Goal: Information Seeking & Learning: Learn about a topic

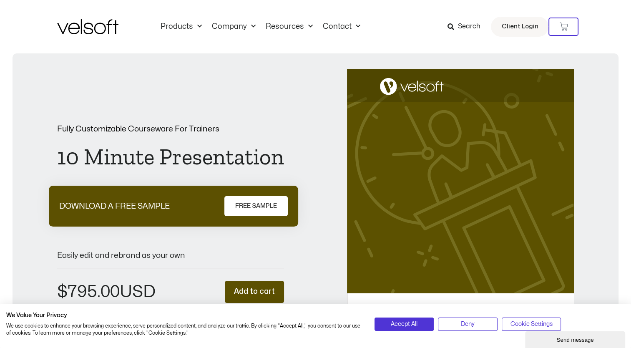
click at [467, 31] on span "Search" at bounding box center [469, 26] width 23 height 11
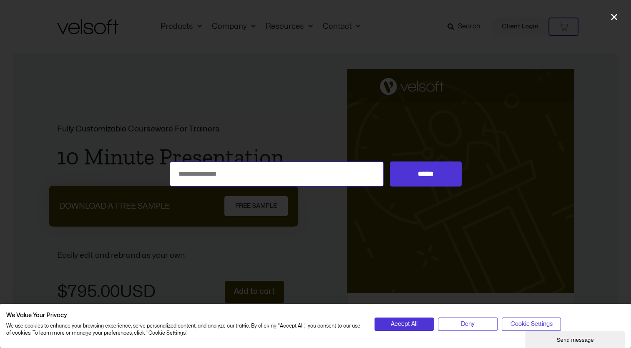
click at [320, 174] on input "Search for:" at bounding box center [277, 173] width 214 height 25
type input "*********"
click at [390, 161] on input "******" at bounding box center [425, 173] width 71 height 25
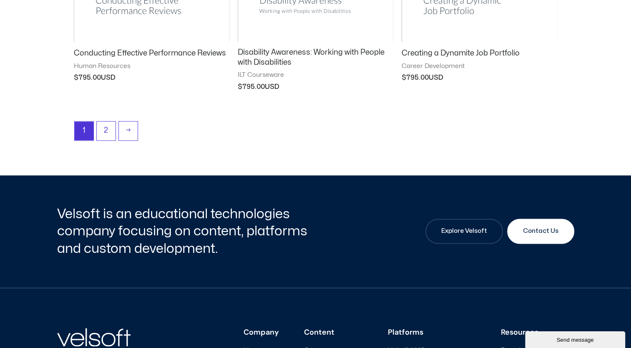
scroll to position [364, 0]
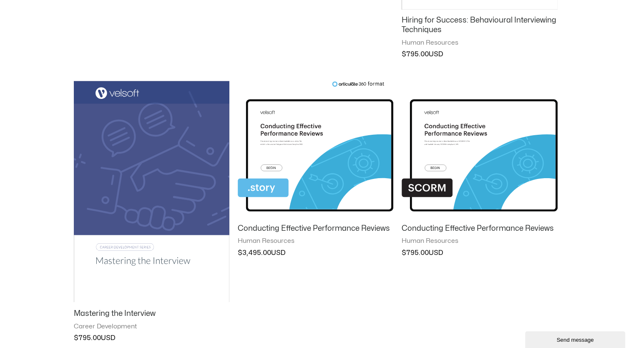
click at [178, 124] on img at bounding box center [152, 191] width 156 height 221
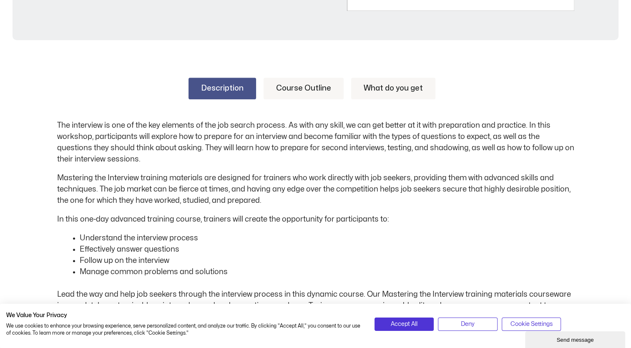
scroll to position [379, 0]
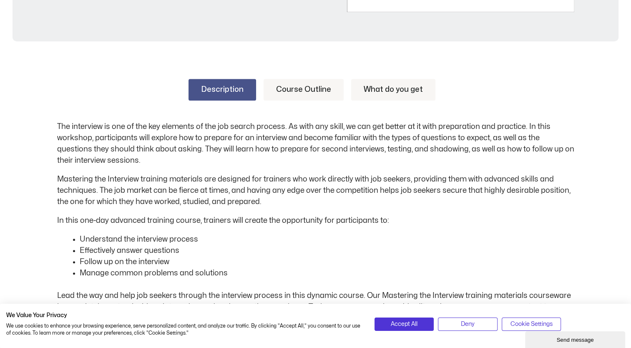
click at [320, 92] on link "Course Outline" at bounding box center [304, 90] width 80 height 22
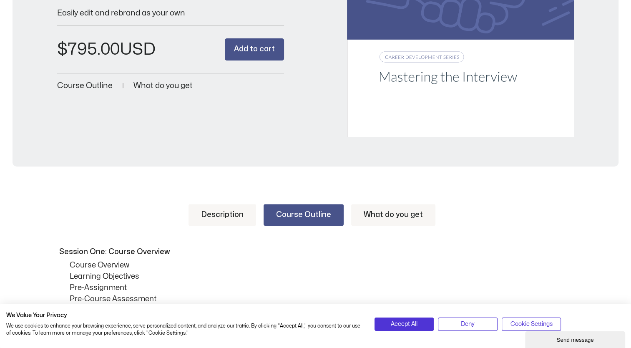
scroll to position [265, 0]
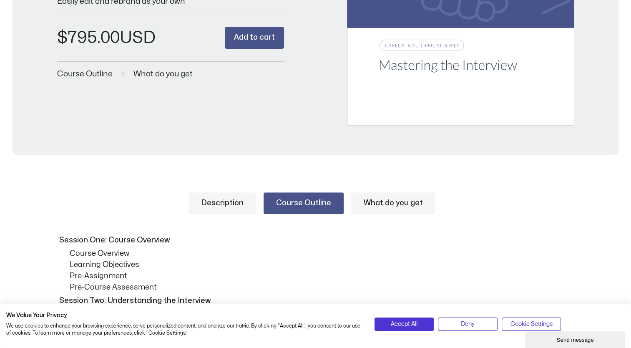
click at [222, 193] on link "Description" at bounding box center [223, 203] width 68 height 22
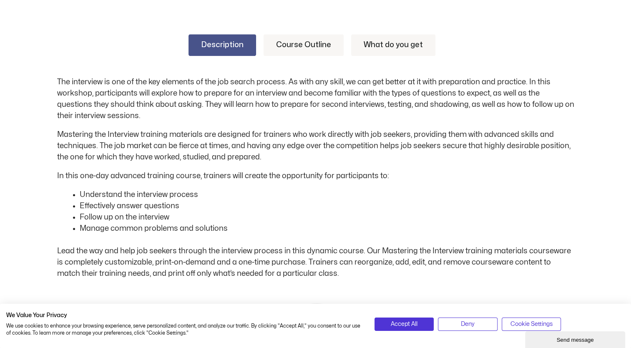
scroll to position [427, 0]
